Goal: Obtain resource: Obtain resource

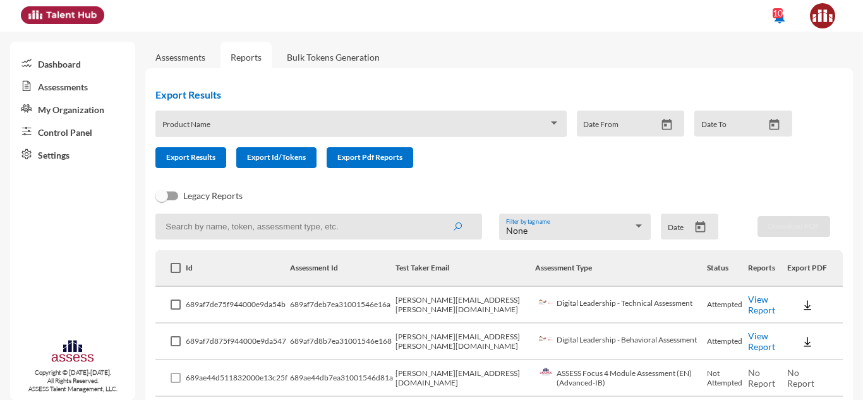
scroll to position [135, 0]
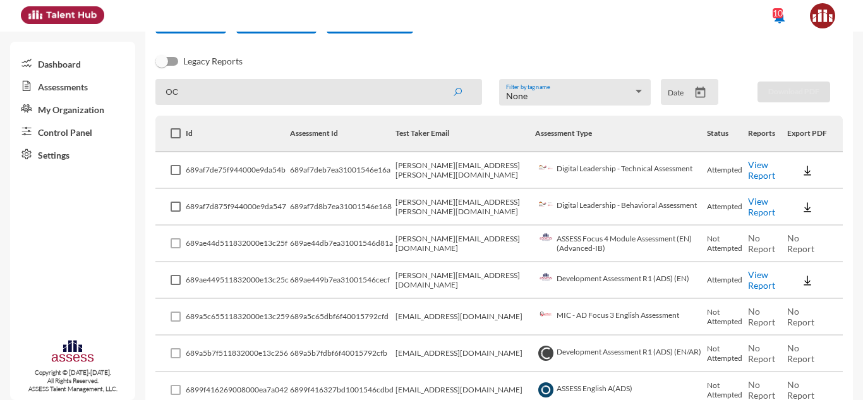
type input "O"
type input "Development"
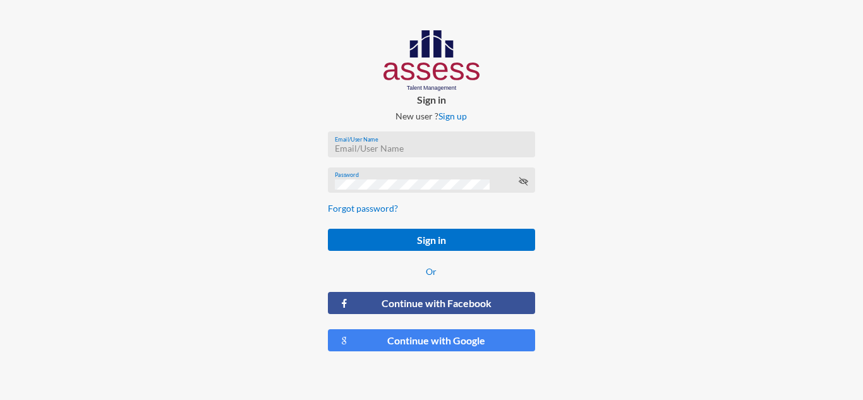
type input "[PERSON_NAME][EMAIL_ADDRESS][PERSON_NAME][DOMAIN_NAME]"
click at [328, 229] on button "Sign in" at bounding box center [431, 240] width 207 height 22
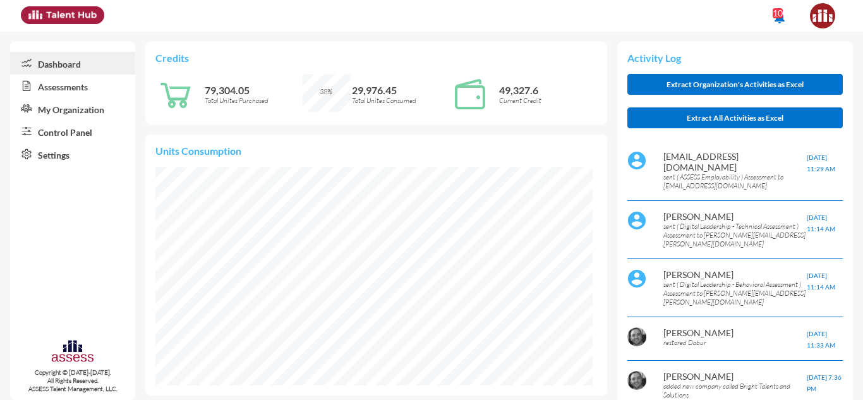
click at [362, 52] on p "Credits" at bounding box center [375, 58] width 441 height 12
click at [57, 92] on link "Assessments" at bounding box center [72, 86] width 125 height 23
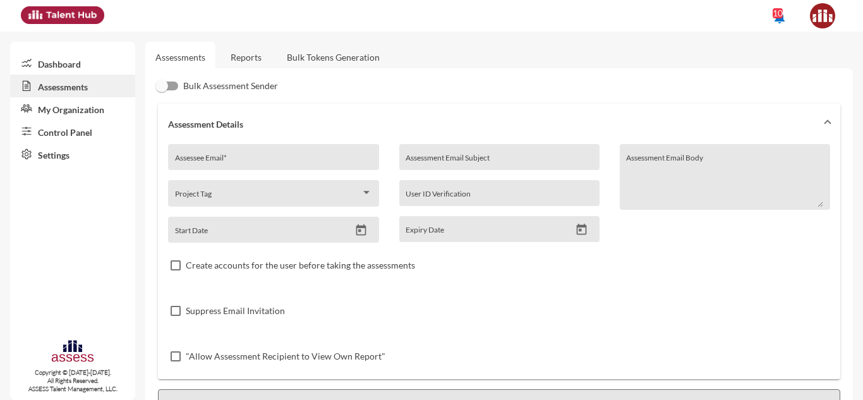
click at [249, 54] on link "Reports" at bounding box center [245, 57] width 51 height 31
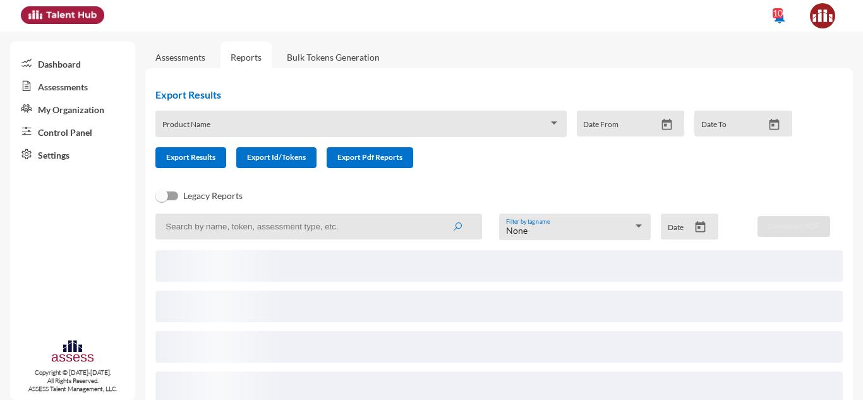
click at [189, 117] on div "Product Name" at bounding box center [360, 127] width 397 height 20
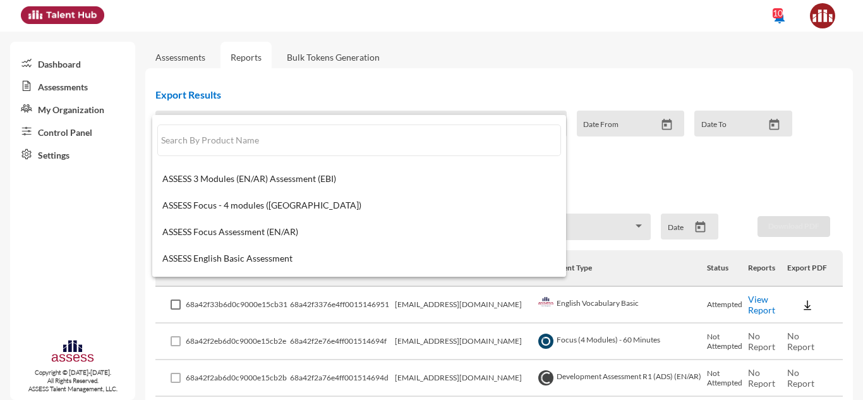
click at [370, 85] on div at bounding box center [431, 200] width 863 height 400
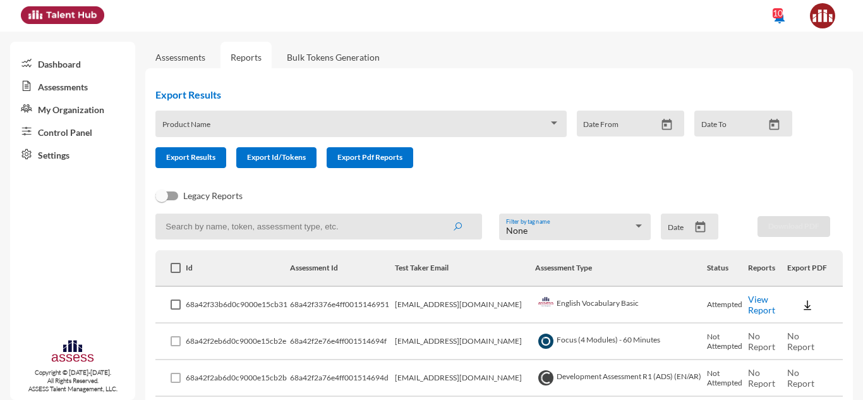
click at [283, 231] on input at bounding box center [318, 226] width 327 height 26
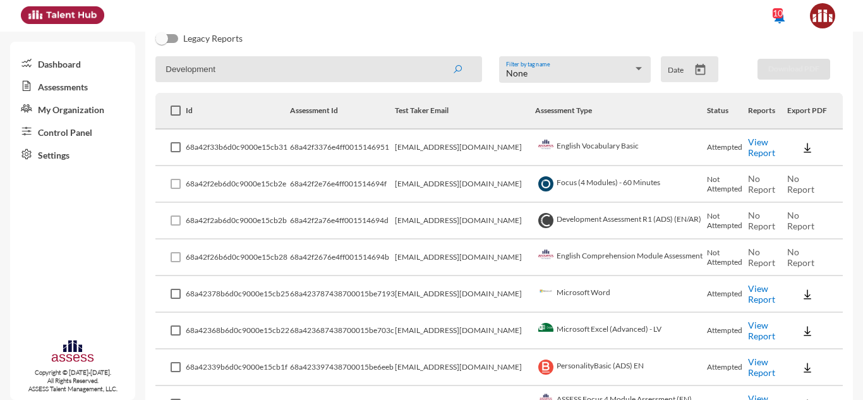
scroll to position [157, 0]
type input "Development"
click at [453, 64] on icon "submit" at bounding box center [457, 69] width 10 height 10
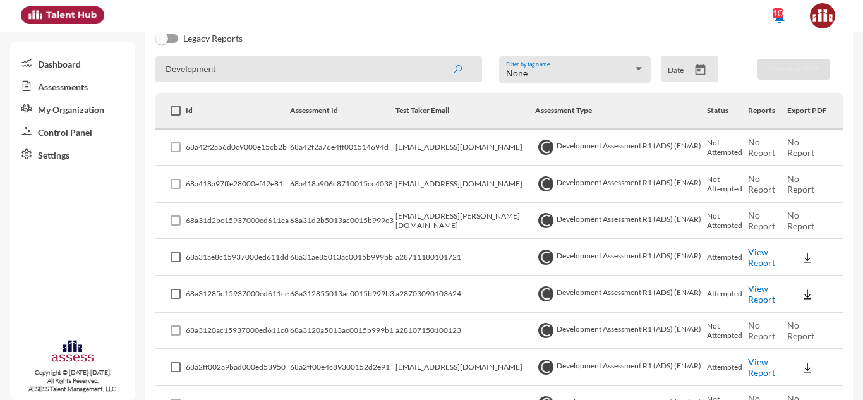
click at [748, 257] on link "View Report" at bounding box center [761, 256] width 27 height 21
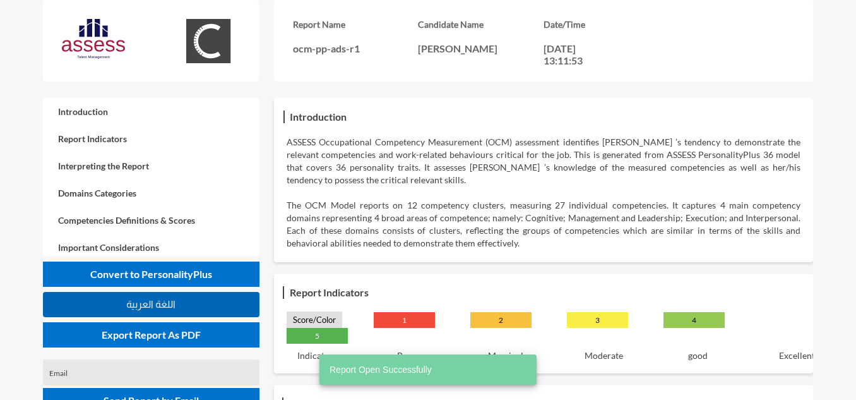
click at [168, 299] on span "اللغة العربية" at bounding box center [150, 304] width 49 height 11
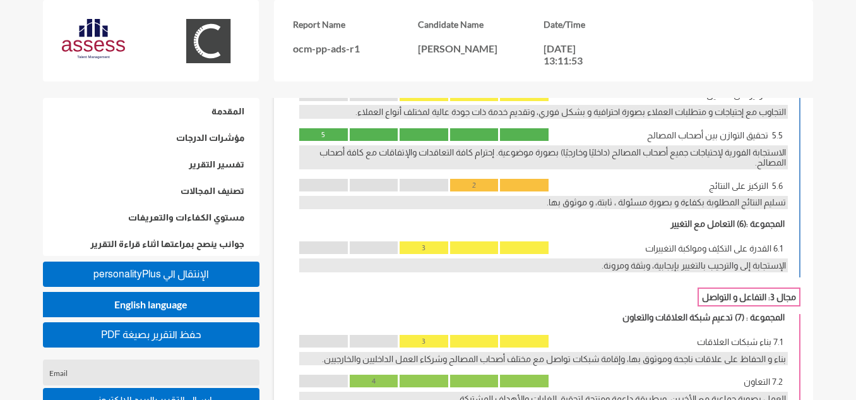
scroll to position [1518, 0]
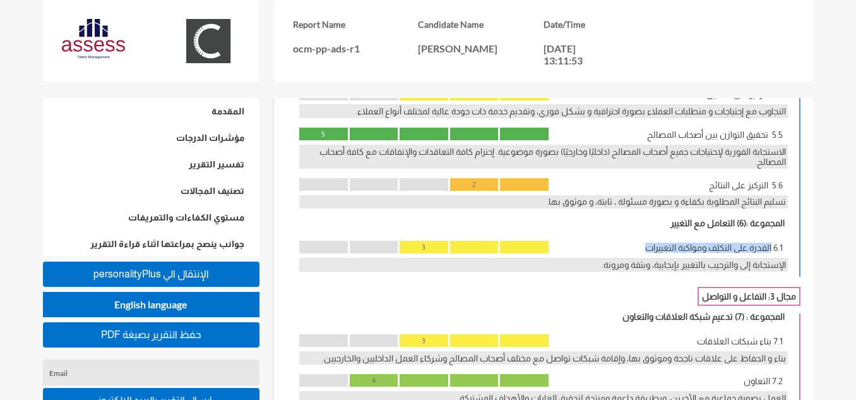
drag, startPoint x: 772, startPoint y: 270, endPoint x: 627, endPoint y: 265, distance: 145.3
click at [627, 253] on p "6.1 القدرة على التكيُف ومواكبة التغييرات" at bounding box center [670, 248] width 228 height 10
copy p "القدرة على التكيُف ومواكبة التغييرات"
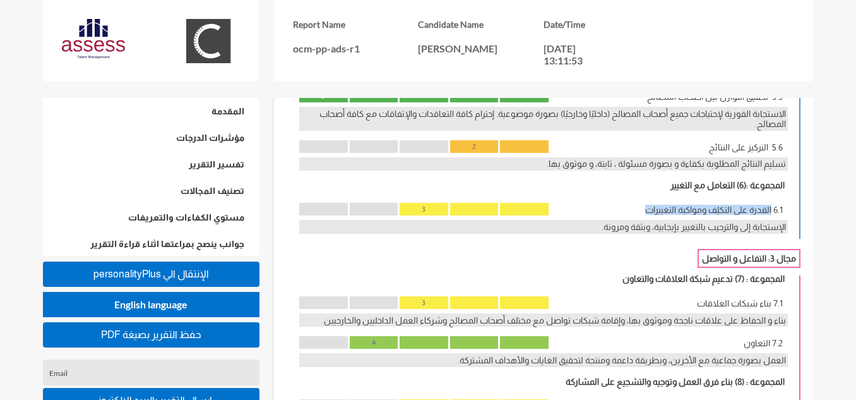
scroll to position [1558, 0]
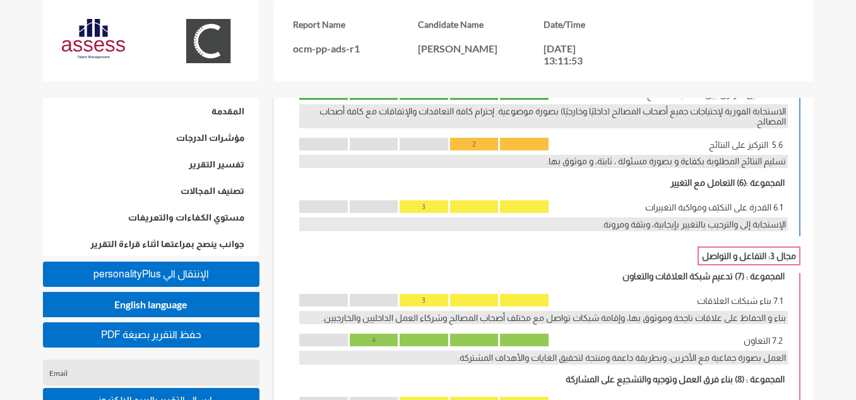
click at [776, 231] on div "الإستجابة إلى والترحيب بالتغيير بإيجابية، وبثقة ومرونة." at bounding box center [543, 224] width 489 height 14
copy div "الإستجابة إلى والترحيب بالتغيير بإيجابية، وبثقة ومرونة."
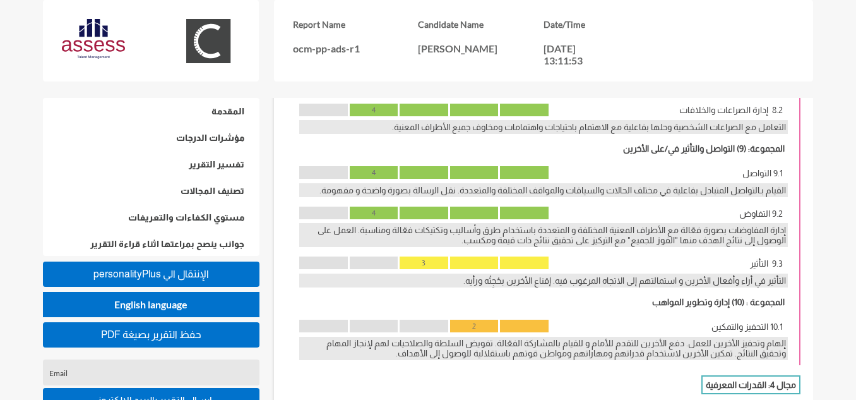
scroll to position [1902, 0]
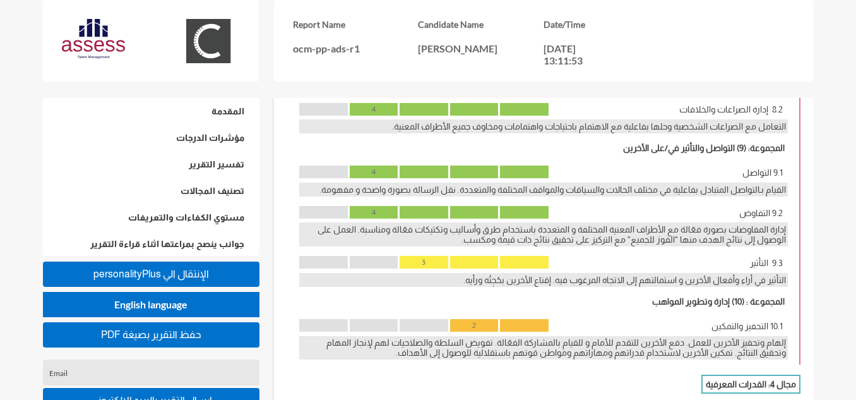
click at [753, 218] on p "9.2 التفاوض" at bounding box center [670, 213] width 228 height 10
click at [758, 177] on p "9.1 التواصل" at bounding box center [670, 172] width 228 height 10
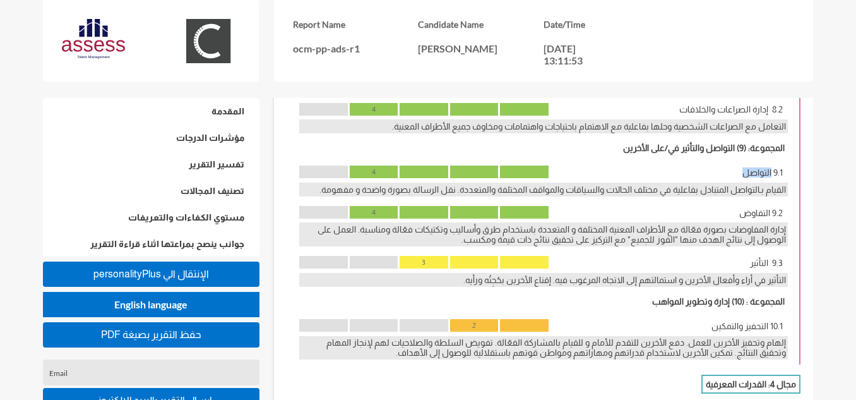
copy p "التواصل"
click at [726, 196] on div "القيام بـالتواصل المتبادل بفاعلية في مختلف الحالات والسياقات والمواقف المختلفة …" at bounding box center [543, 190] width 489 height 14
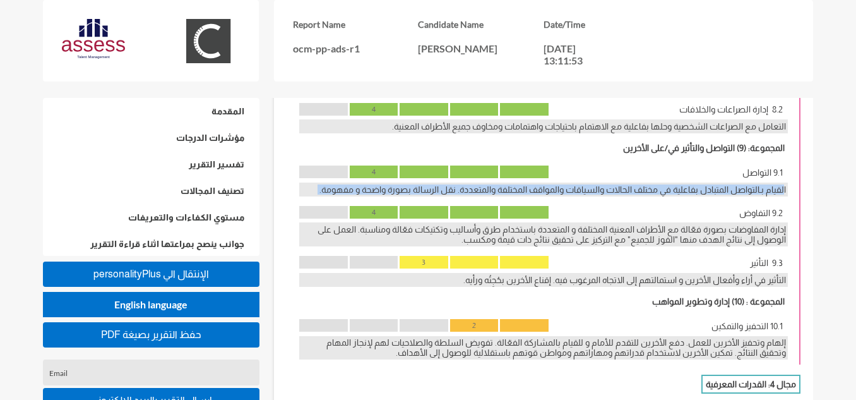
click at [726, 196] on div "القيام بـالتواصل المتبادل بفاعلية في مختلف الحالات والسياقات والمواقف المختلفة …" at bounding box center [543, 190] width 489 height 14
copy div "القيام بـالتواصل المتبادل بفاعلية في مختلف الحالات والسياقات والمواقف المختلفة …"
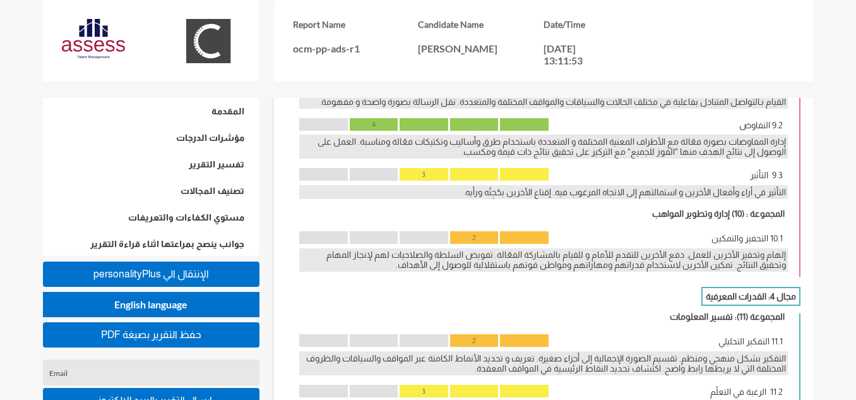
click at [749, 130] on p "9.2 التفاوض" at bounding box center [670, 125] width 228 height 10
copy p "التفاوض"
click at [671, 159] on div "إدارة المفاوضات بصورة فعّالة مع الأطراف المعنية المختلفة و المتعددة باستخدام طر…" at bounding box center [543, 147] width 489 height 24
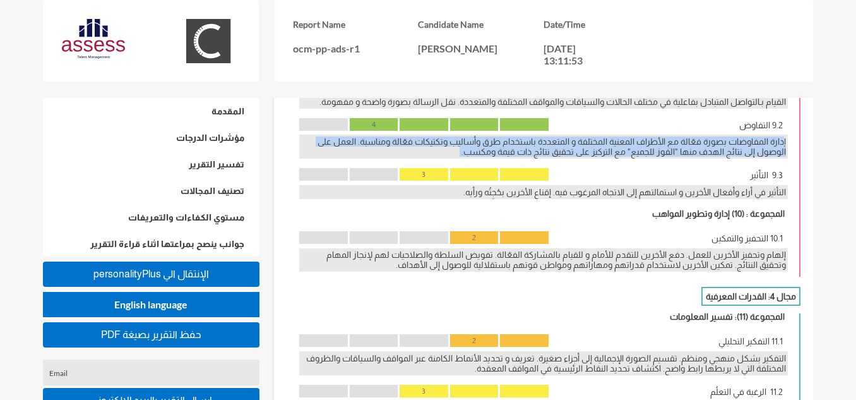
click at [671, 159] on div "إدارة المفاوضات بصورة فعّالة مع الأطراف المعنية المختلفة و المتعددة باستخدام طر…" at bounding box center [543, 147] width 489 height 24
copy div "إدارة المفاوضات بصورة فعّالة مع الأطراف المعنية المختلفة و المتعددة باستخدام طر…"
